Goal: Task Accomplishment & Management: Use online tool/utility

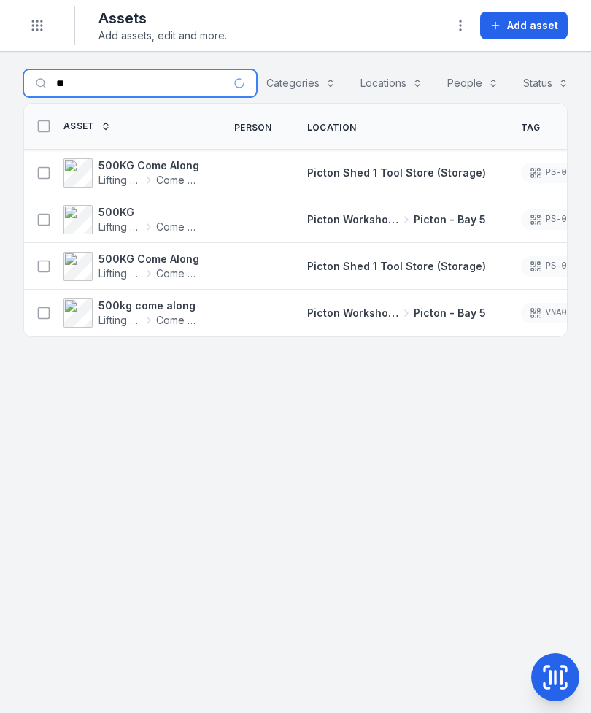
type input "*"
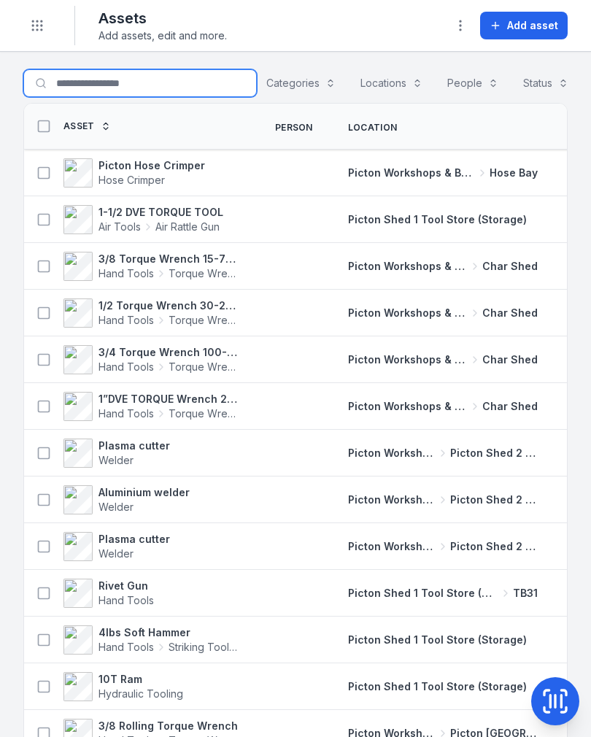
click at [87, 93] on input "Search for assets" at bounding box center [140, 83] width 234 height 28
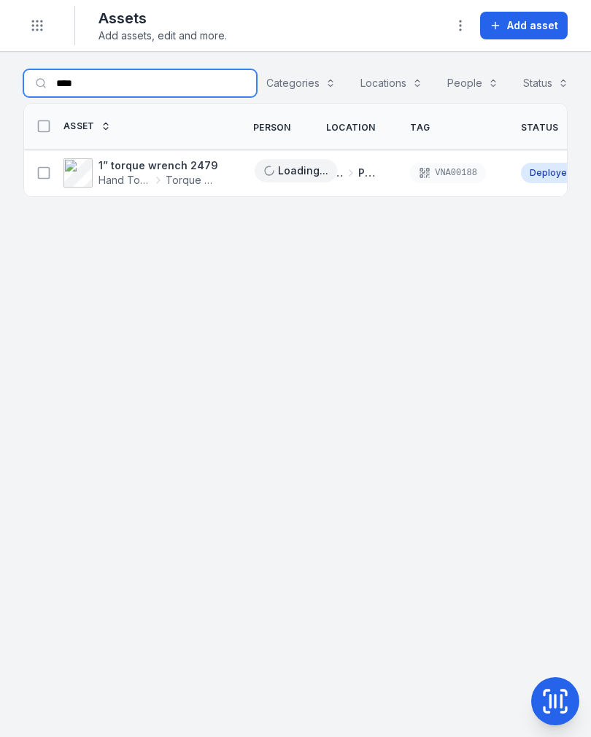
type input "****"
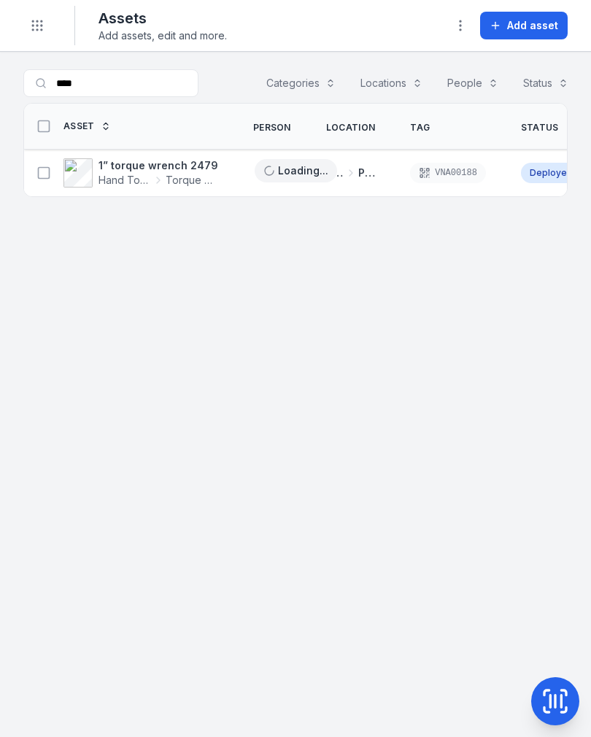
click at [39, 174] on icon at bounding box center [44, 173] width 15 height 15
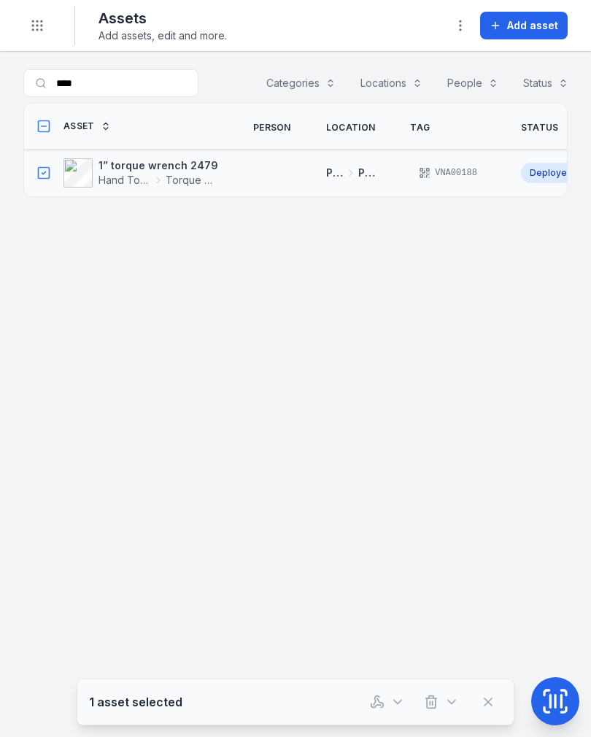
click at [367, 699] on button "button" at bounding box center [388, 702] width 48 height 28
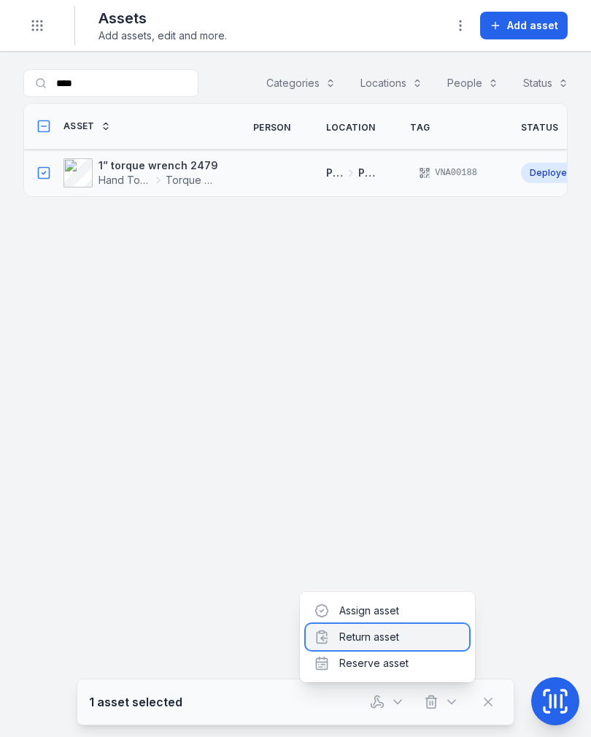
click at [399, 641] on div "Return asset" at bounding box center [388, 637] width 164 height 26
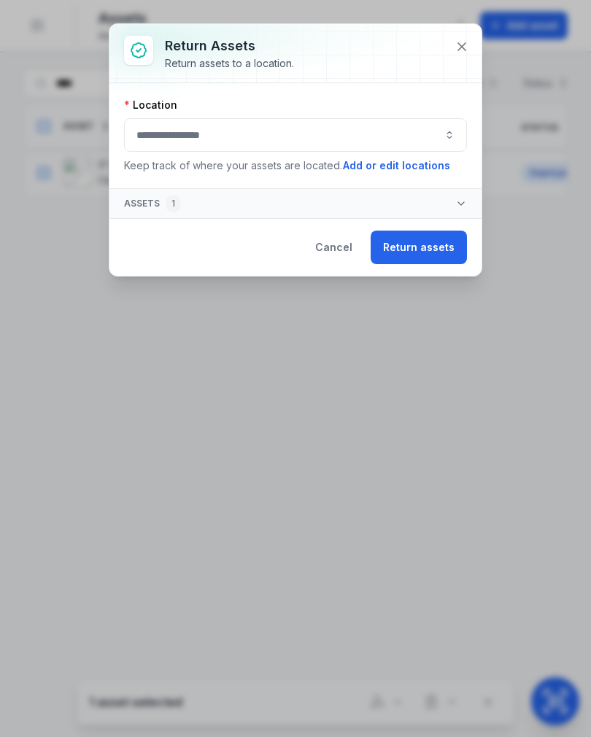
click at [302, 139] on button "button" at bounding box center [295, 135] width 343 height 34
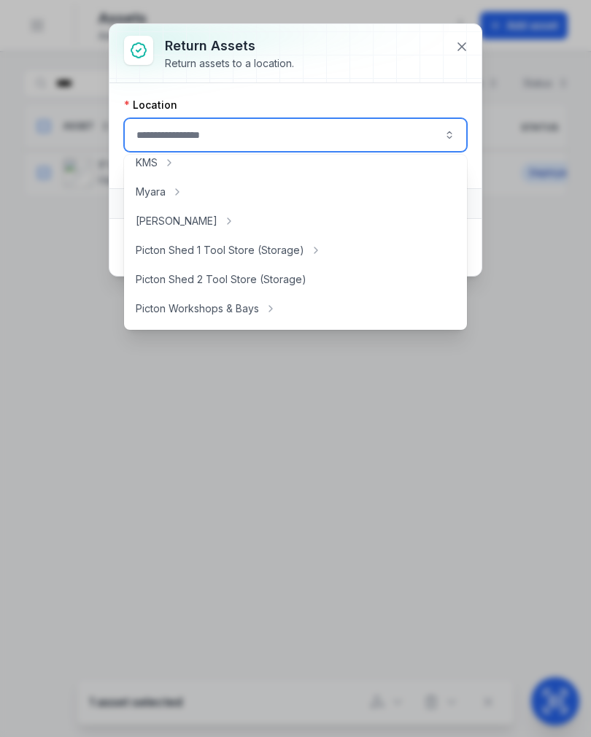
scroll to position [217, 0]
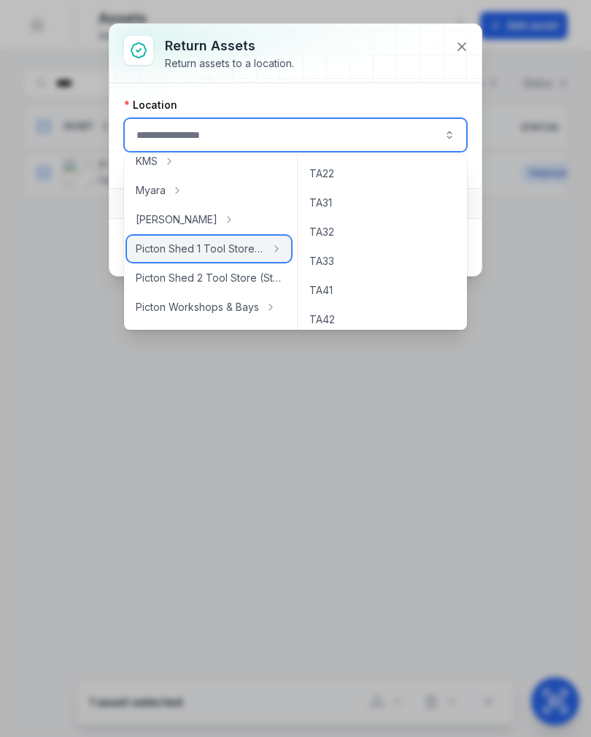
click at [261, 245] on span "Picton Shed 1 Tool Store (Storage)" at bounding box center [200, 249] width 129 height 15
type input "**********"
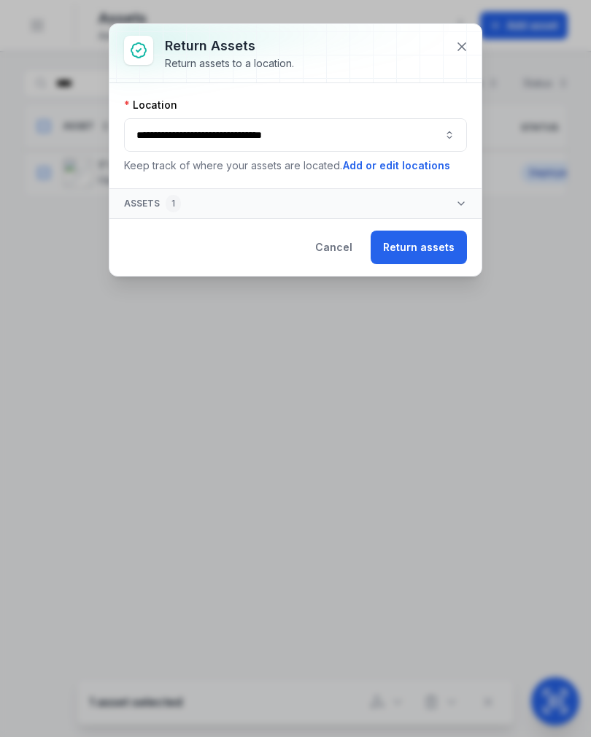
click at [437, 243] on button "Return assets" at bounding box center [419, 248] width 96 height 34
